Goal: Transaction & Acquisition: Purchase product/service

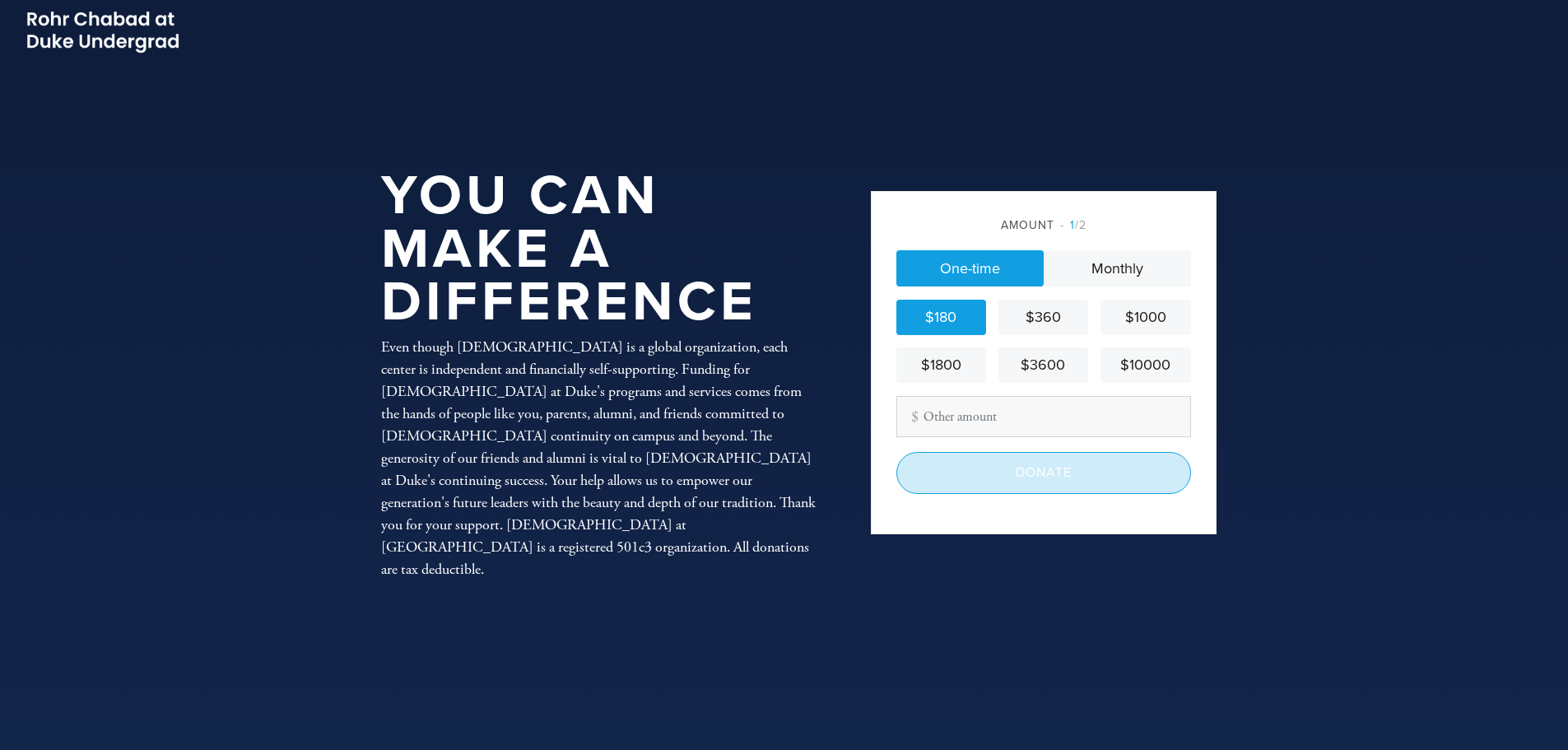
click at [1016, 476] on input "Donate" at bounding box center [1044, 473] width 295 height 41
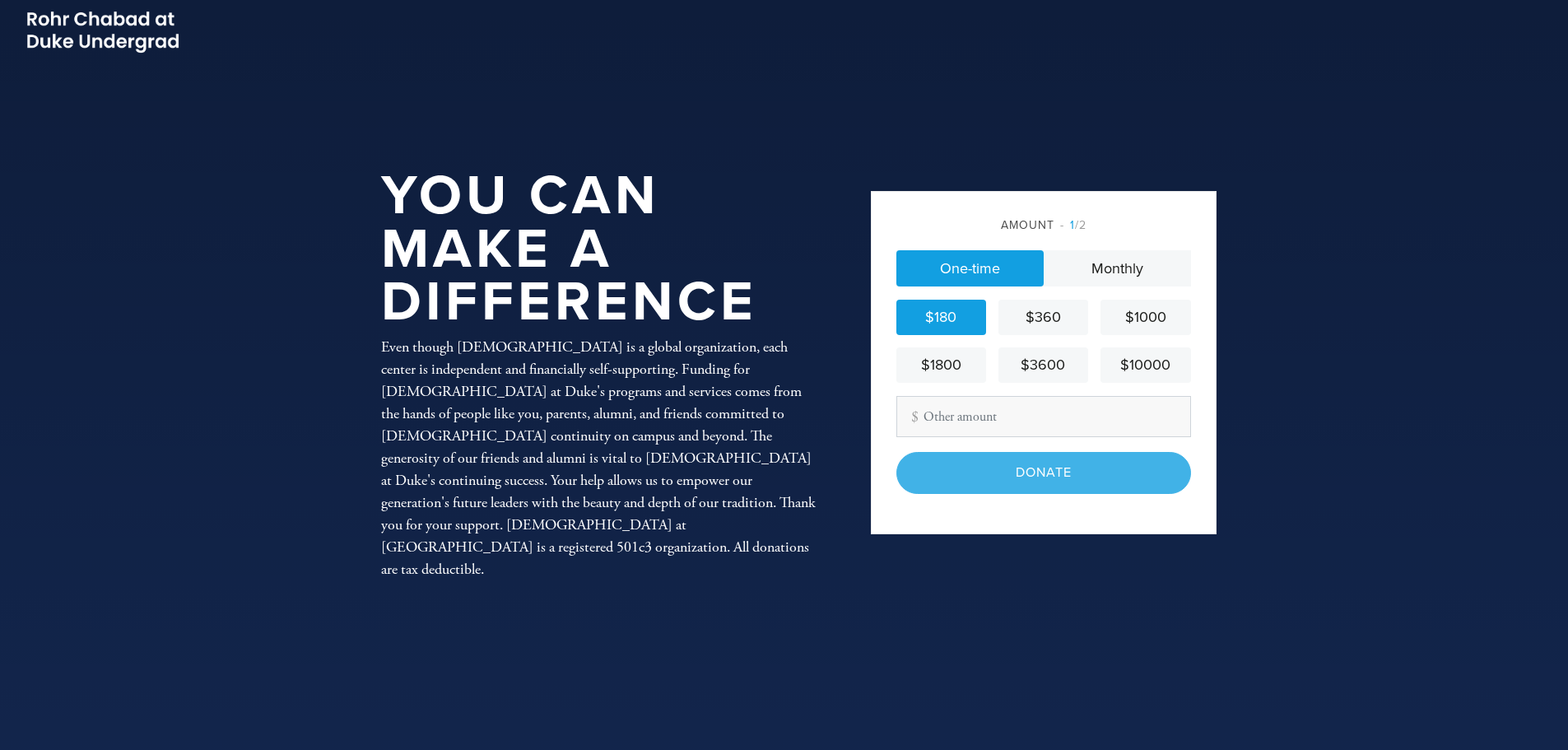
click at [1016, 477] on div "Donate" at bounding box center [1044, 473] width 295 height 41
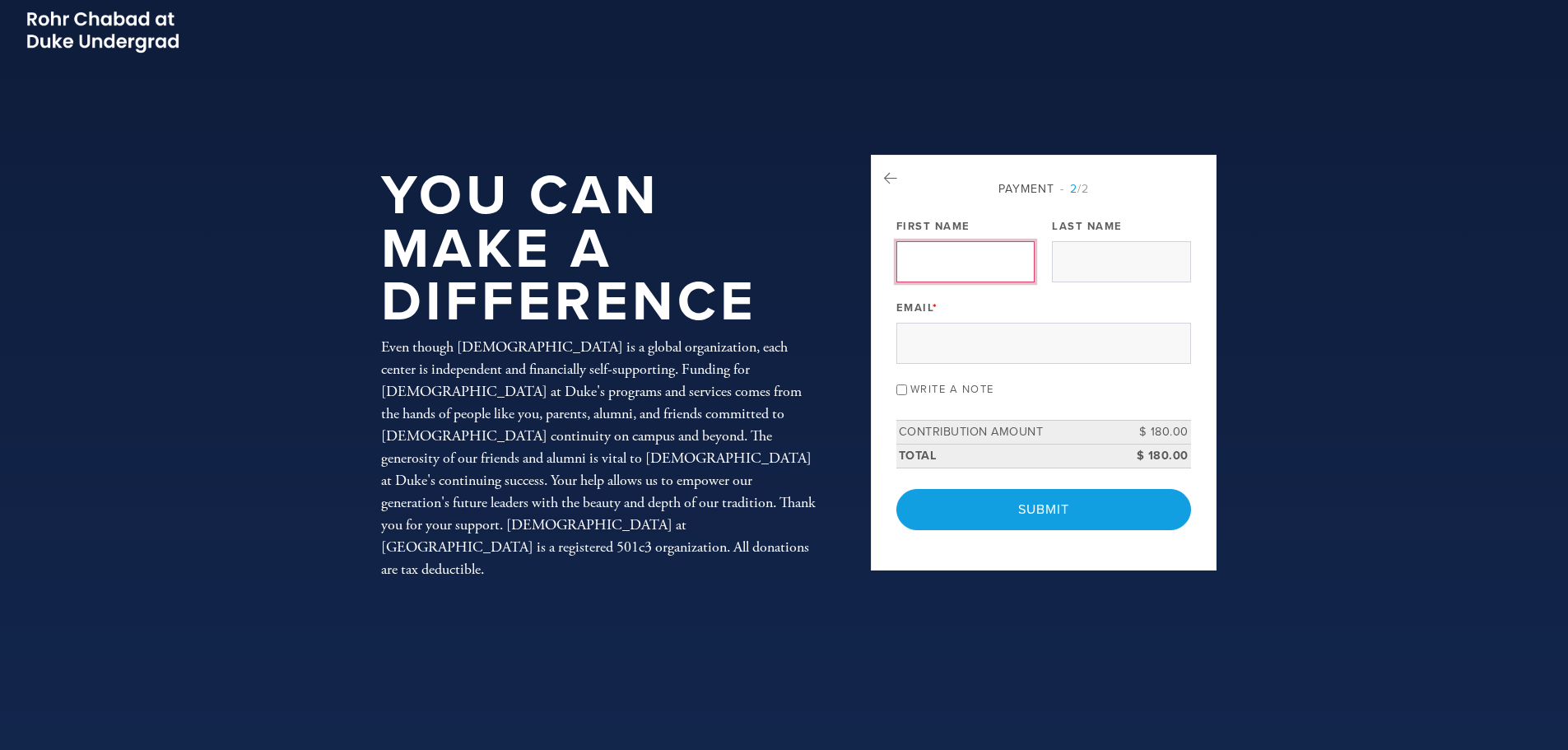
click at [944, 257] on input "First Name" at bounding box center [965, 261] width 138 height 41
type input "[PERSON_NAME]"
type input "E [PERSON_NAME]"
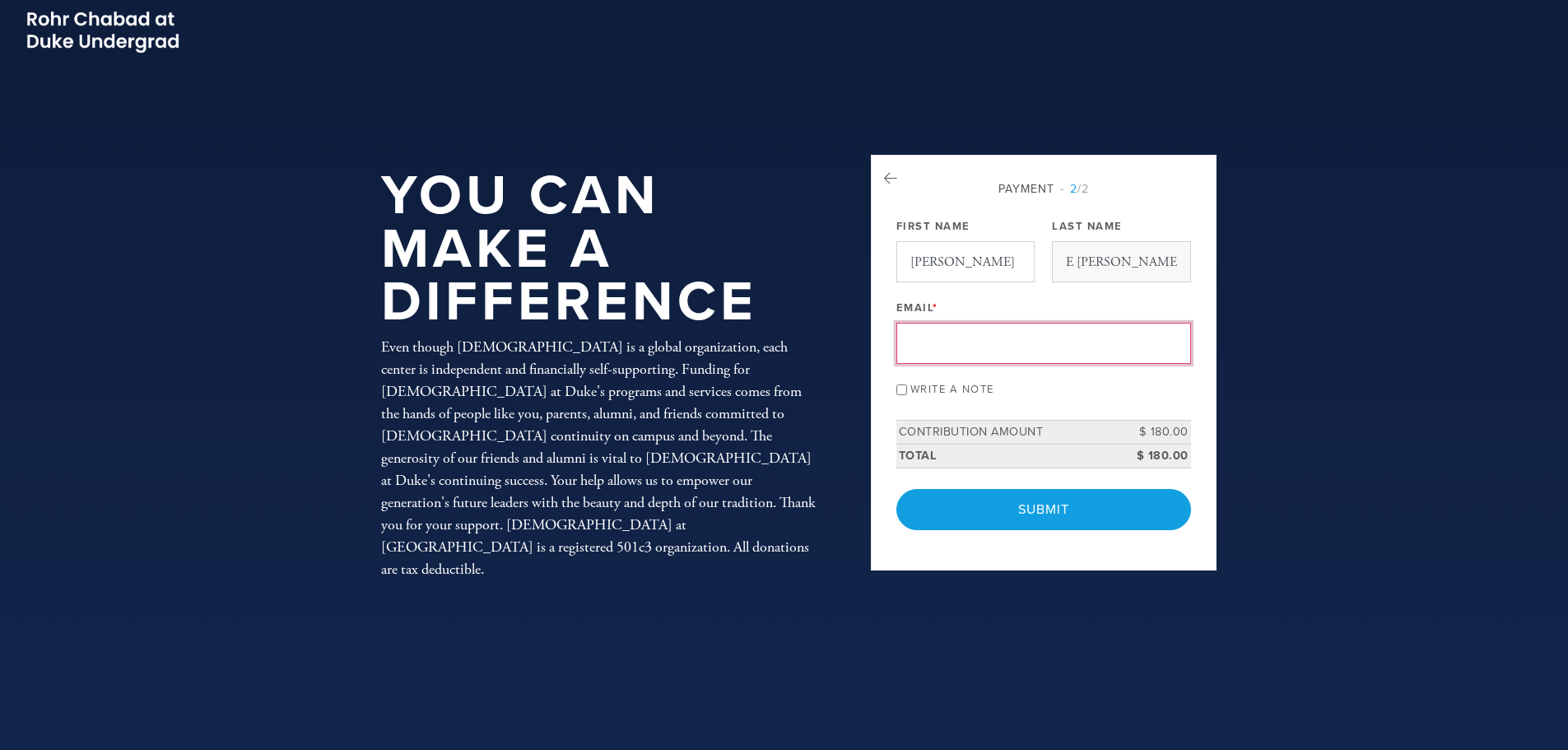
type input "[EMAIL_ADDRESS][DOMAIN_NAME]"
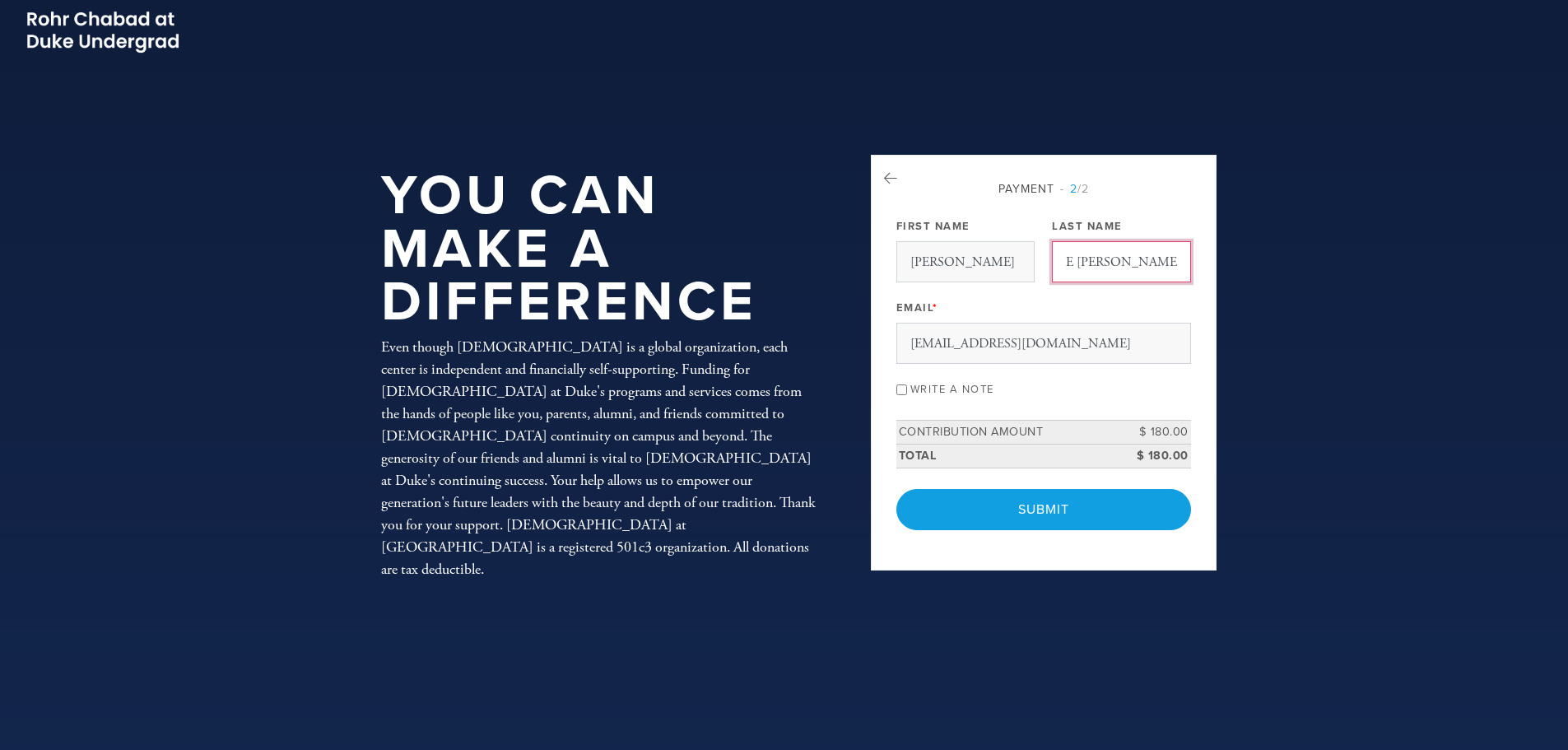
click at [1076, 268] on input "E [PERSON_NAME]" at bounding box center [1120, 261] width 138 height 41
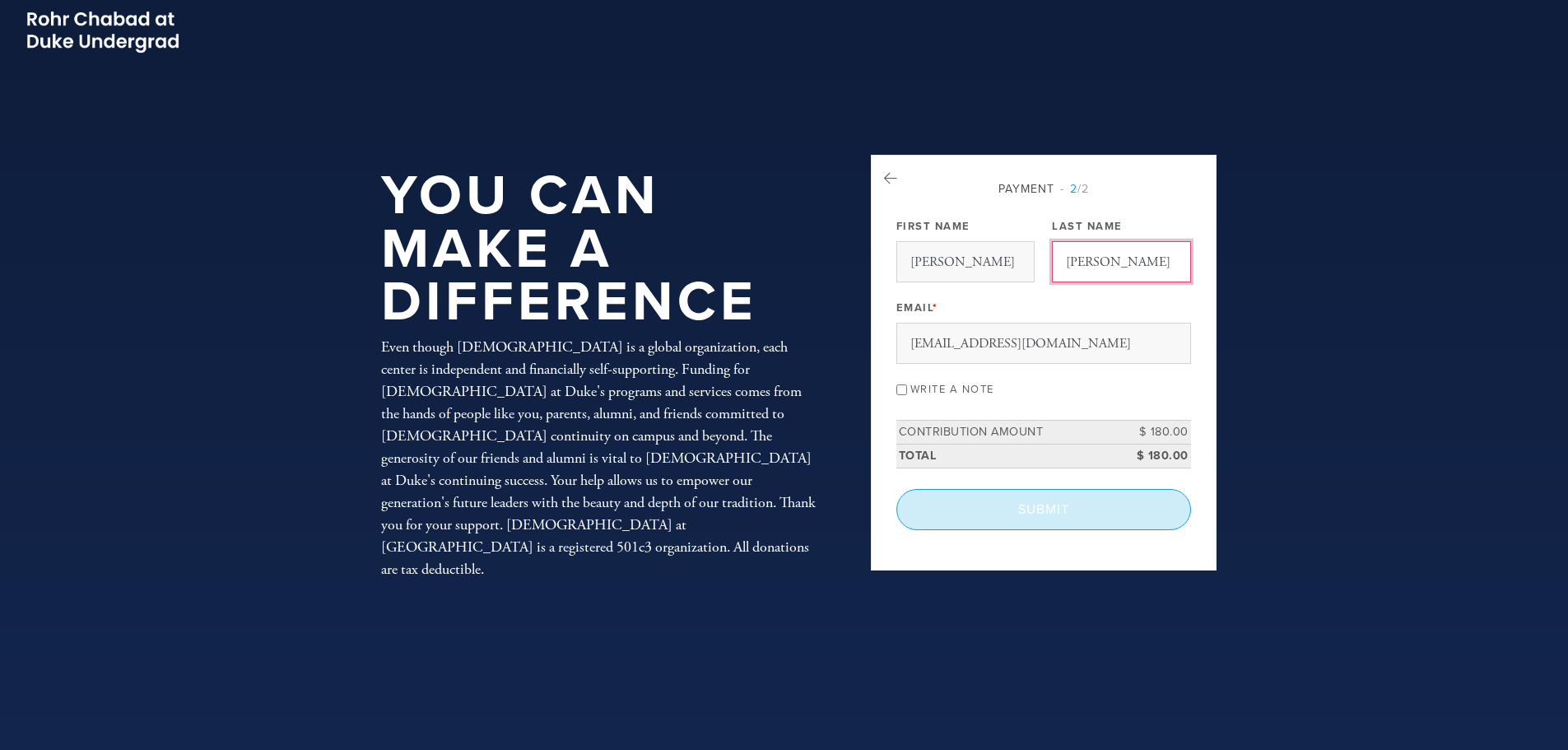
type input "[PERSON_NAME]"
click at [1057, 524] on input "Submit" at bounding box center [1044, 509] width 295 height 41
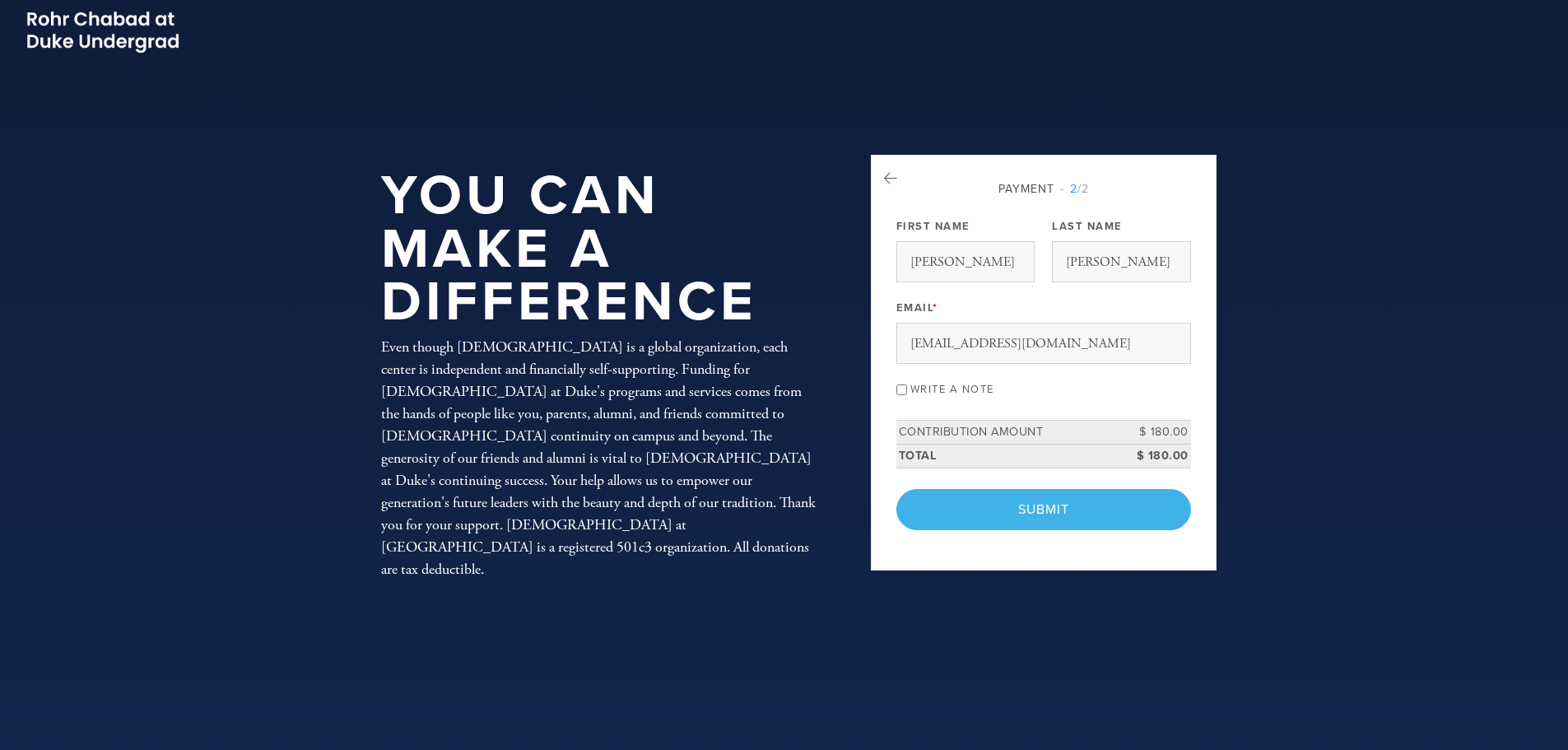
click at [1050, 503] on div "< Previous Page Submit" at bounding box center [1044, 509] width 295 height 41
